Goal: Task Accomplishment & Management: Manage account settings

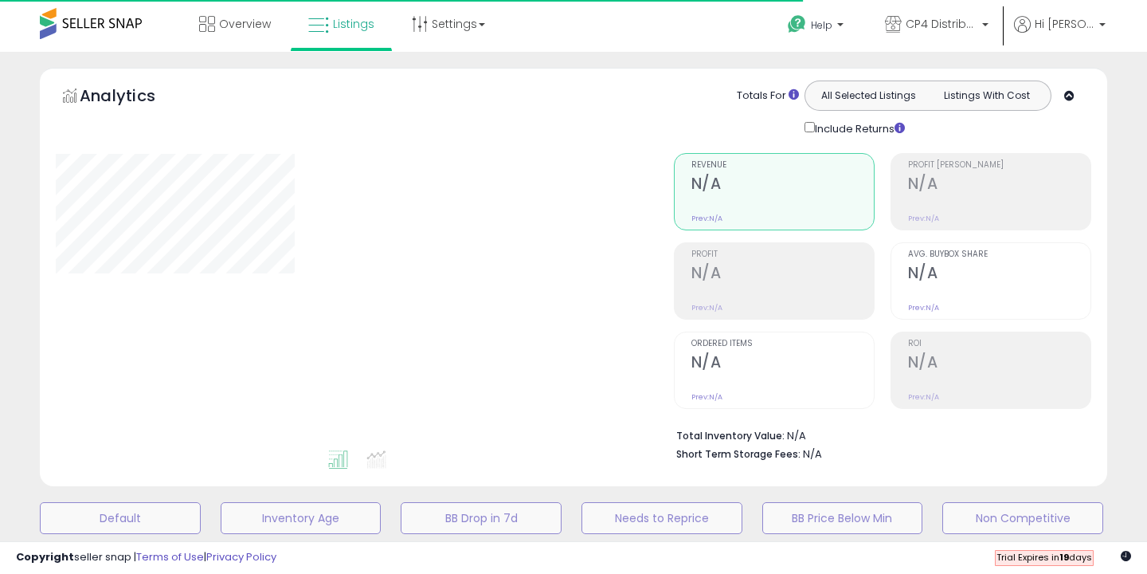
scroll to position [403, 0]
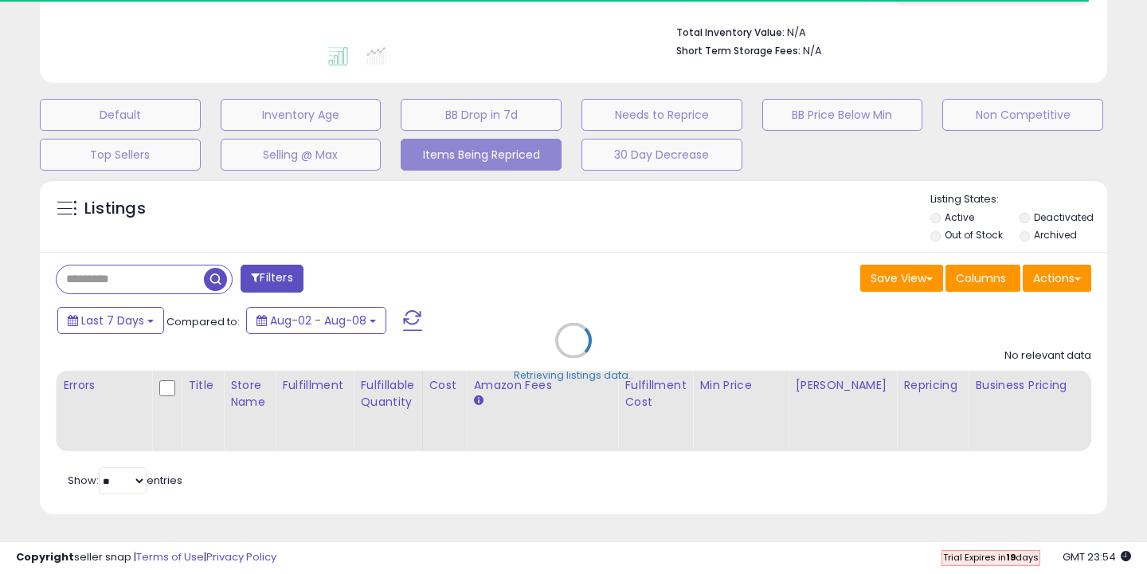
select select "**"
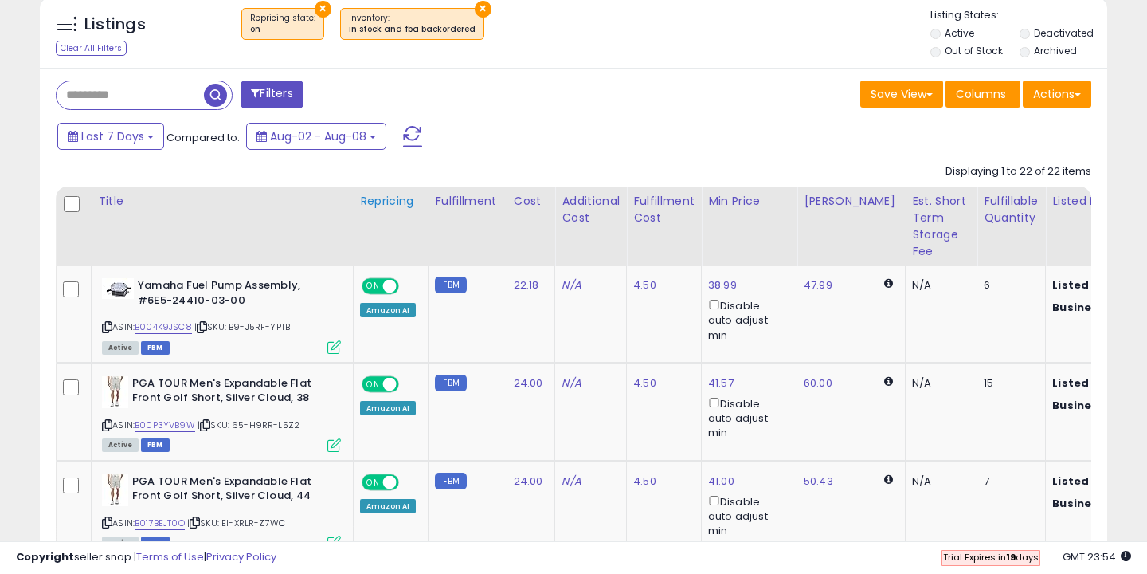
scroll to position [589, 0]
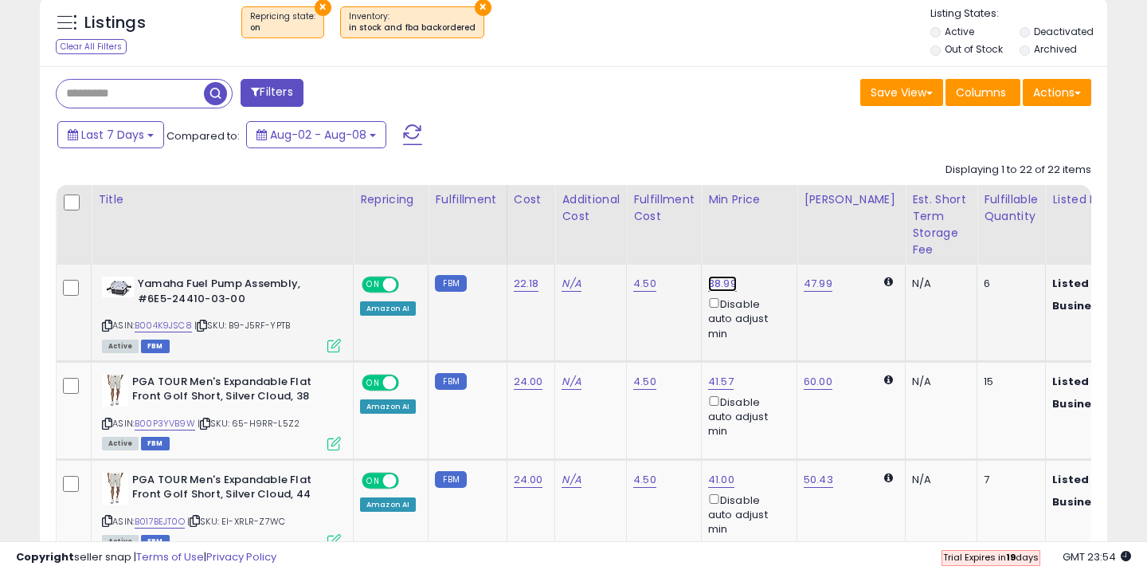
click at [722, 284] on link "38.99" at bounding box center [722, 284] width 29 height 16
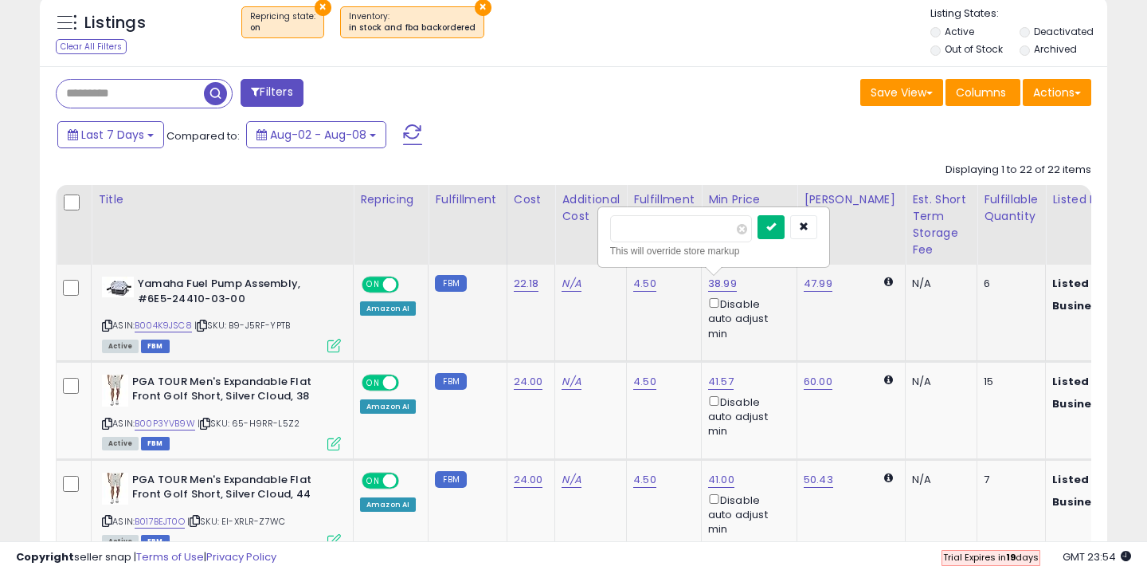
type input "**"
click at [776, 226] on icon "submit" at bounding box center [771, 226] width 10 height 10
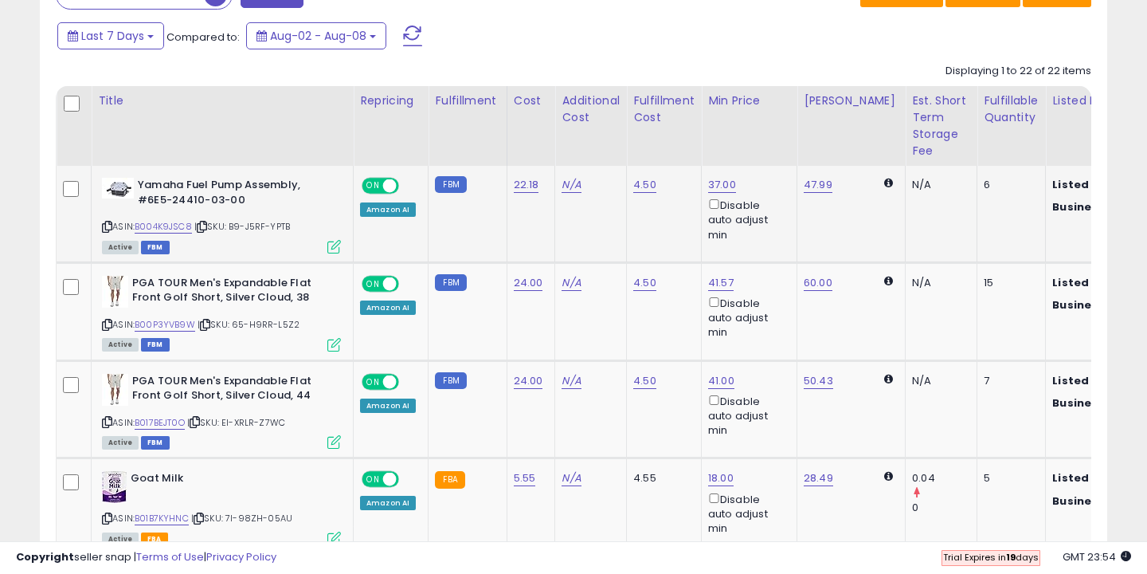
scroll to position [689, 0]
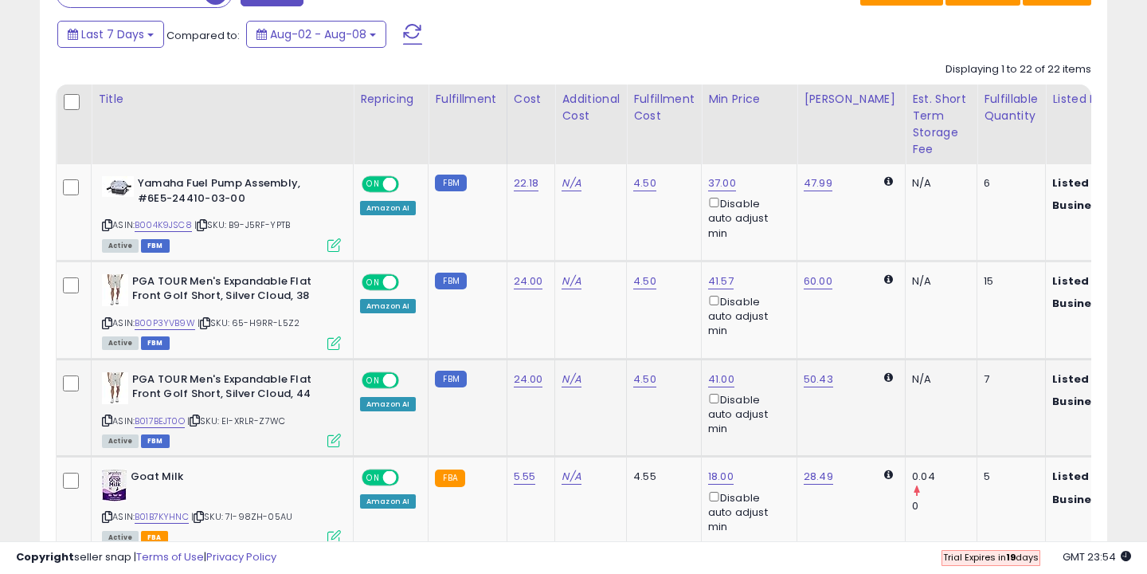
click at [380, 378] on span "ON" at bounding box center [373, 380] width 20 height 14
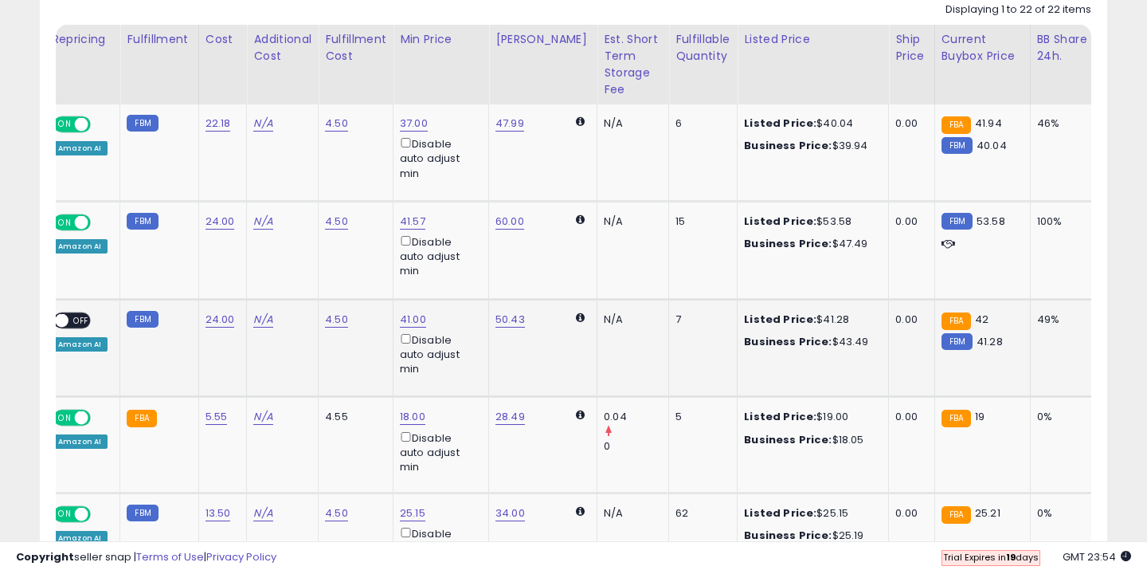
scroll to position [0, 0]
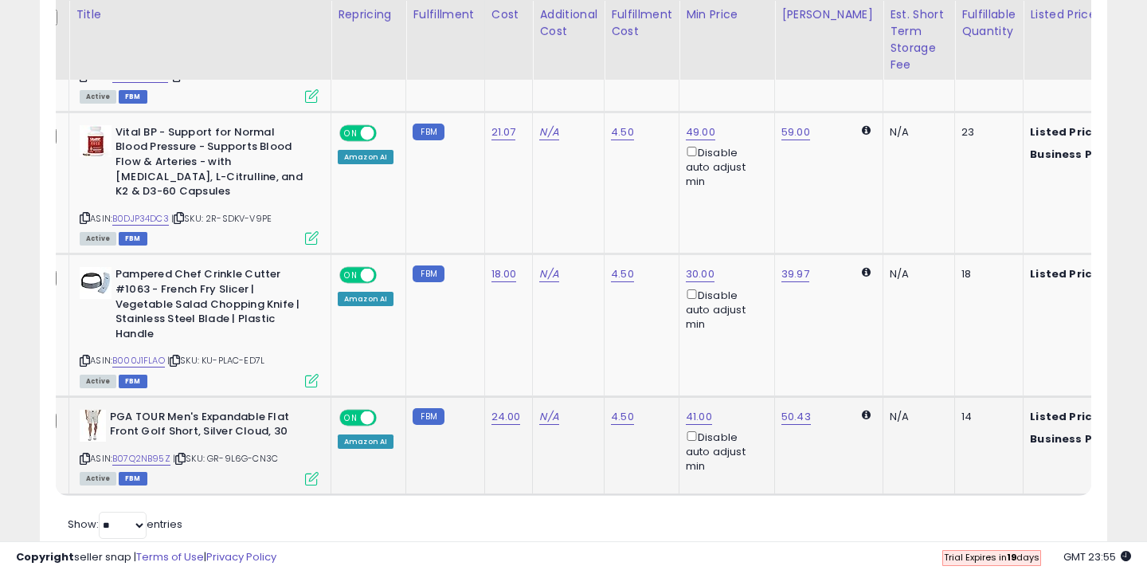
click at [369, 410] on span at bounding box center [368, 417] width 14 height 14
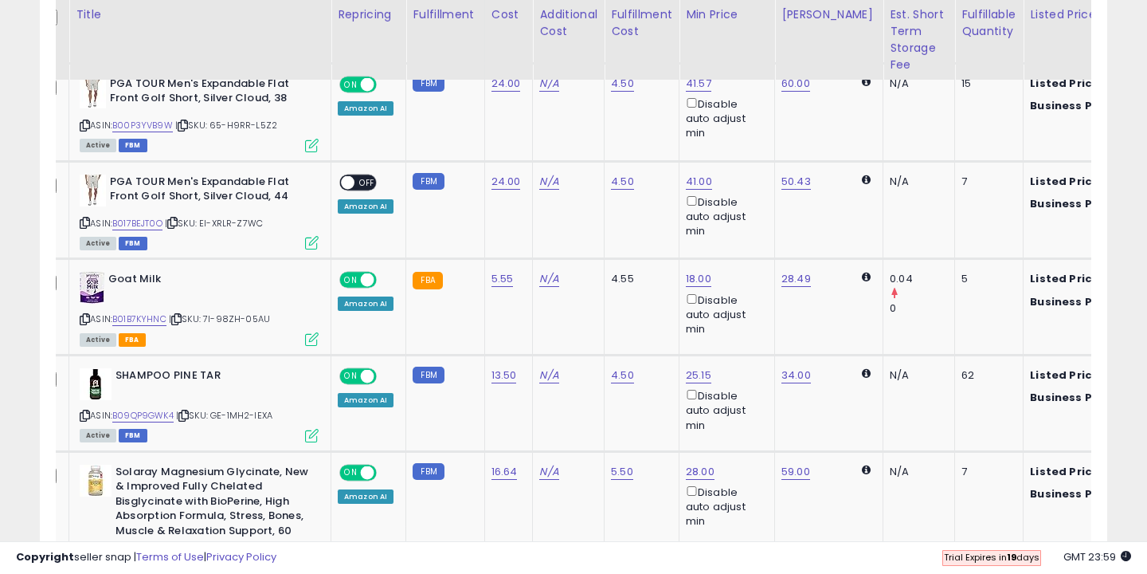
scroll to position [858, 0]
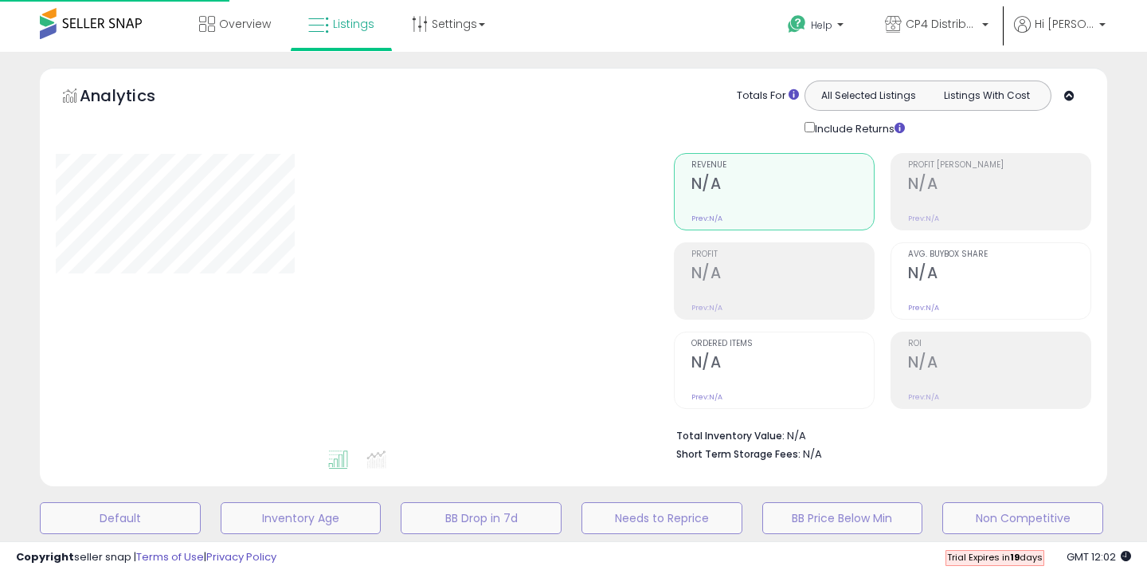
select select "**"
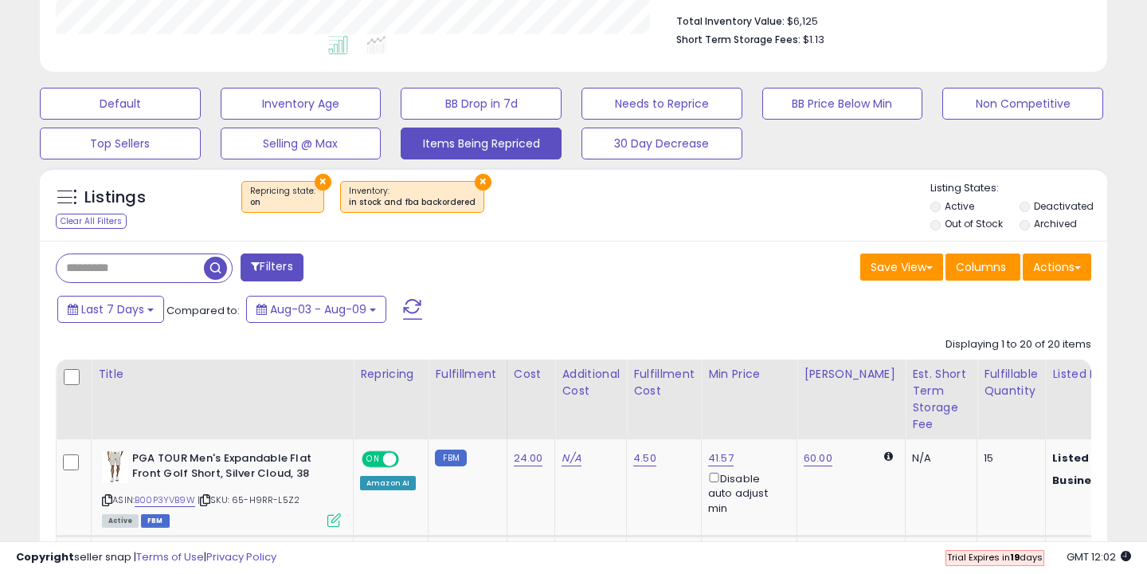
scroll to position [357, 0]
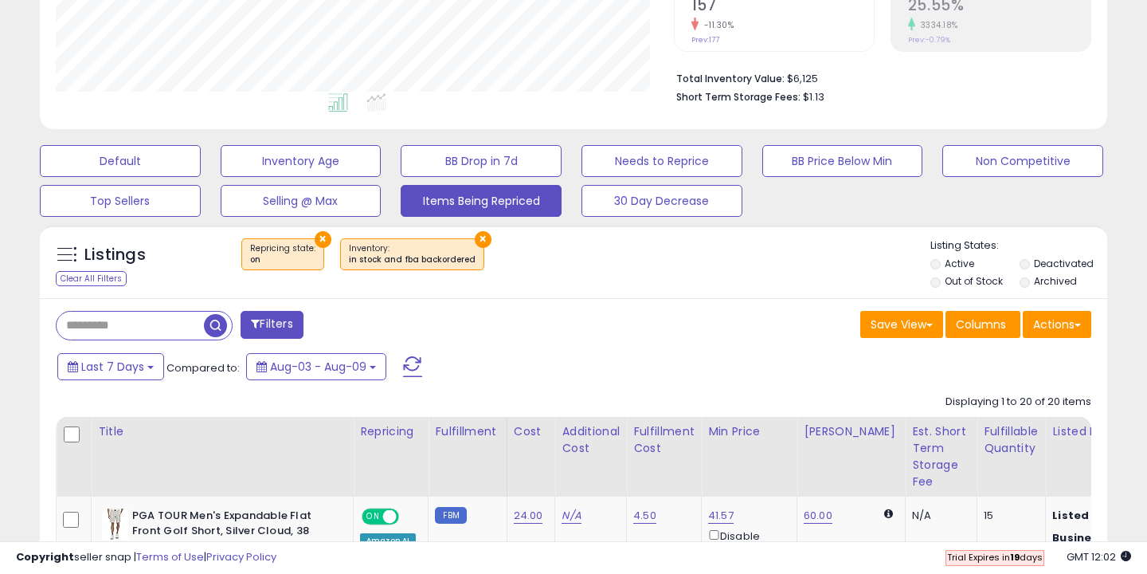
click at [315, 240] on button "×" at bounding box center [323, 239] width 17 height 17
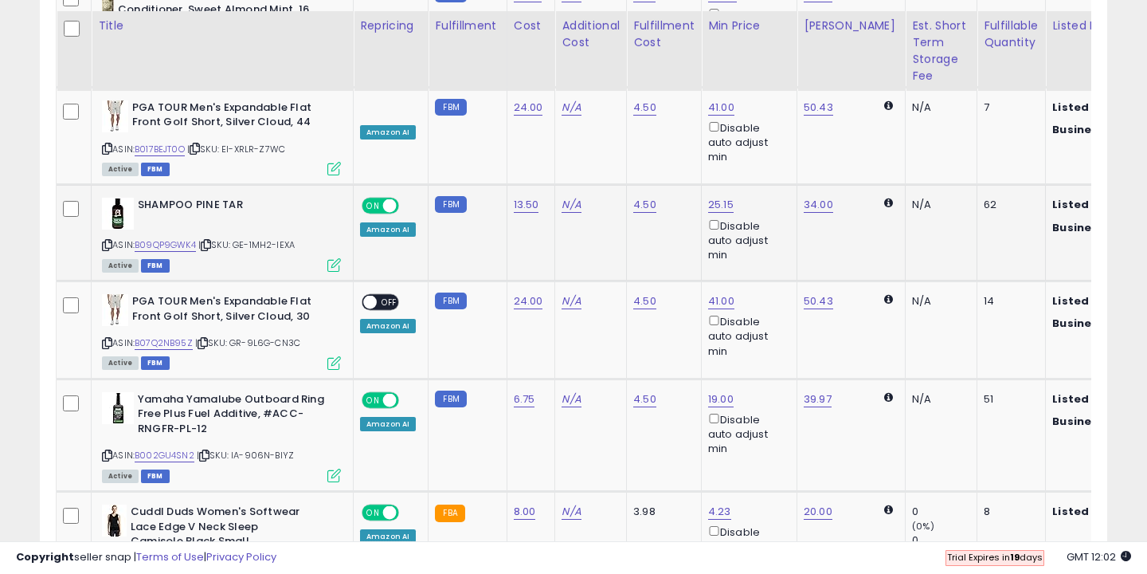
scroll to position [2225, 0]
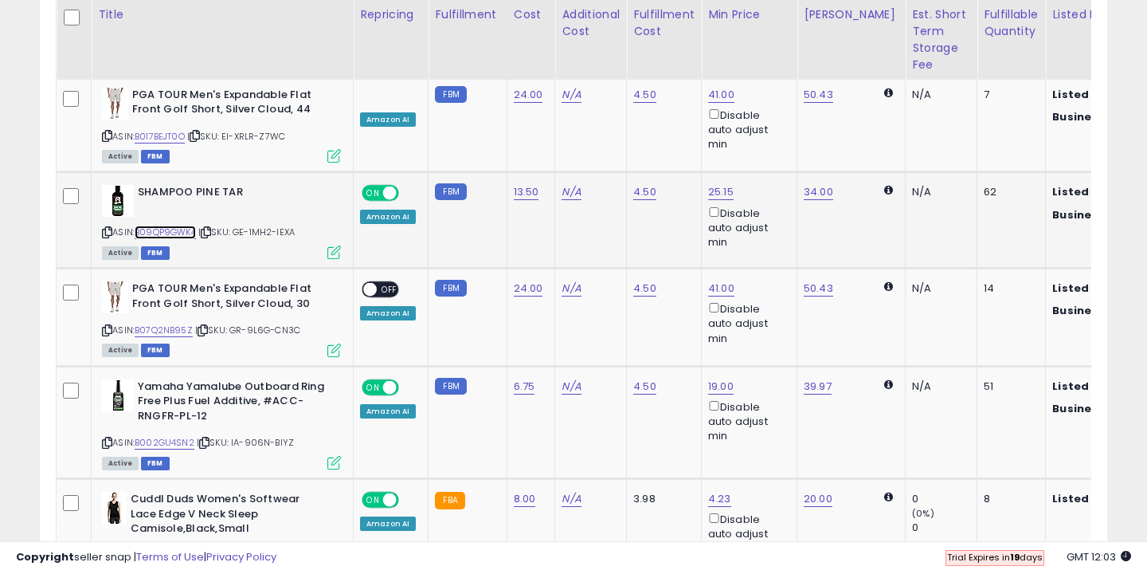
click at [174, 225] on link "B09QP9GWK4" at bounding box center [165, 232] width 61 height 14
click at [392, 380] on span at bounding box center [390, 387] width 14 height 14
